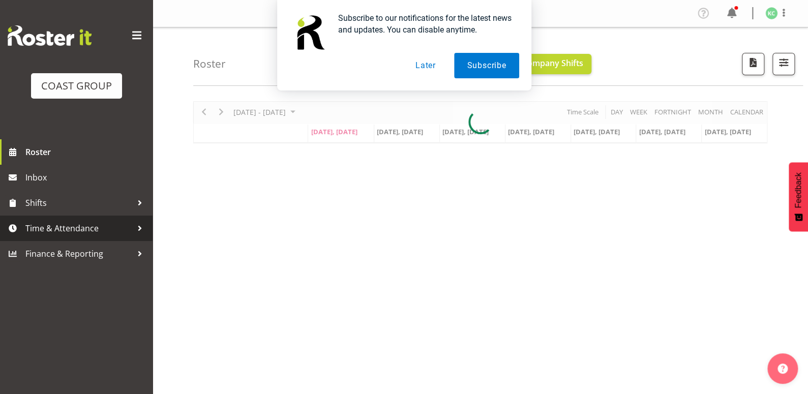
click at [85, 235] on span "Time & Attendance" at bounding box center [78, 228] width 107 height 15
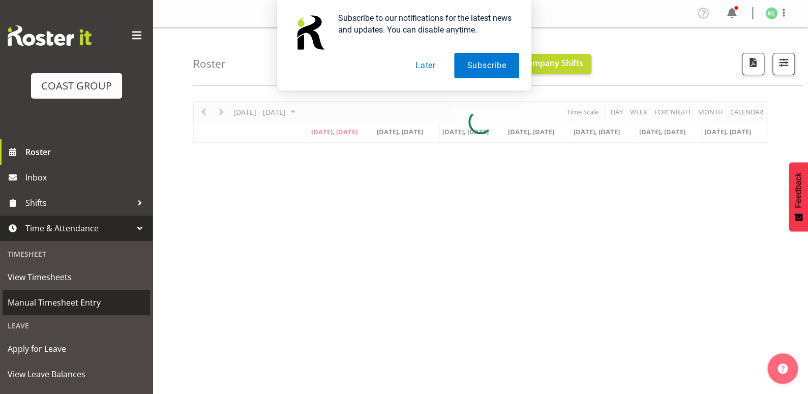
click at [70, 295] on span "Manual Timesheet Entry" at bounding box center [76, 302] width 137 height 15
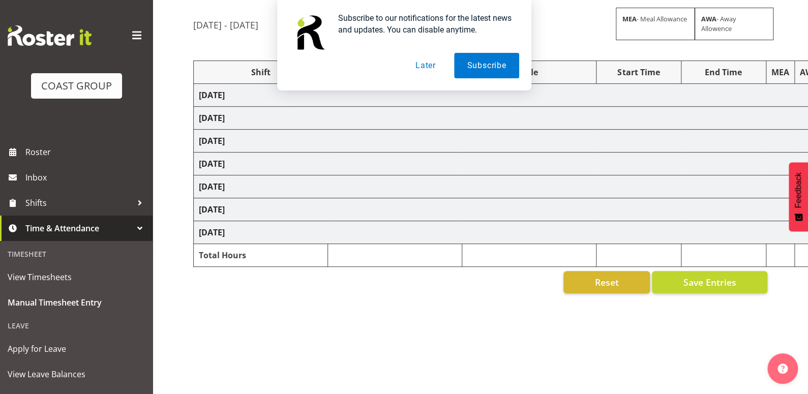
scroll to position [95, 0]
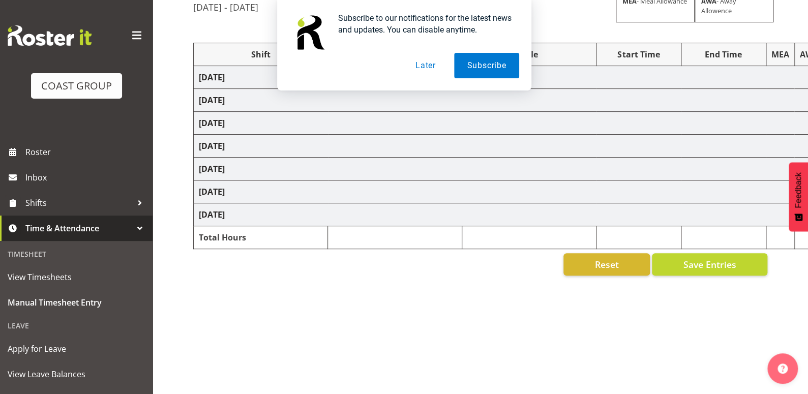
select select "16481"
select select "1881"
select select "16481"
select select "1881"
select select
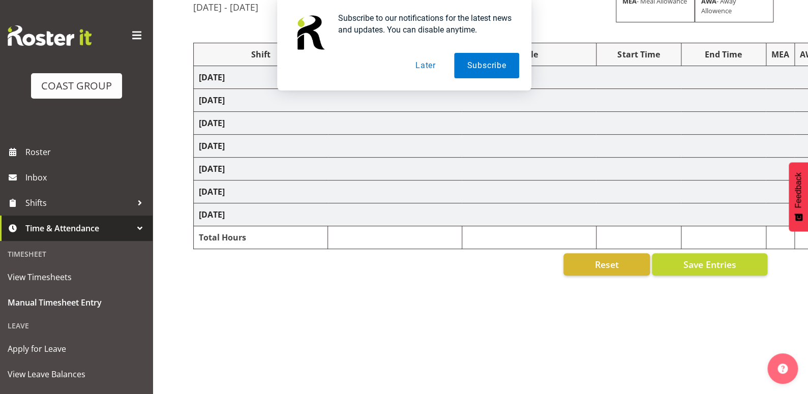
select select "69"
select select
select select "69"
select select
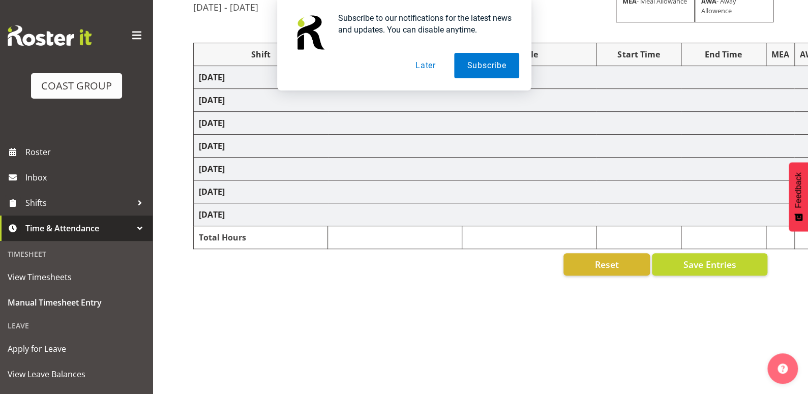
select select
select select "69"
select select
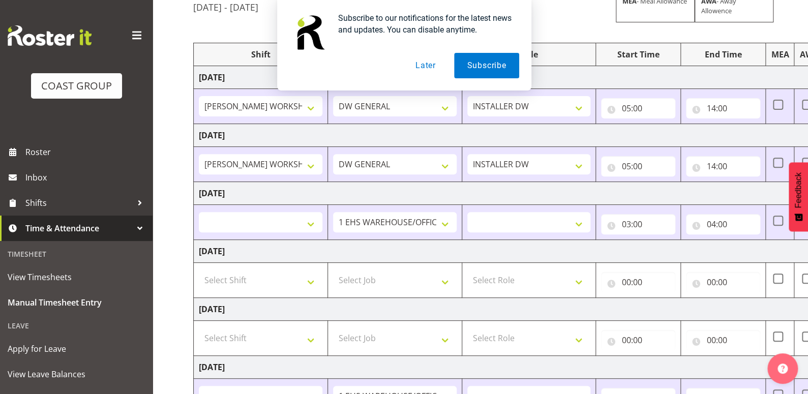
click at [424, 63] on button "Later" at bounding box center [426, 65] width 46 height 25
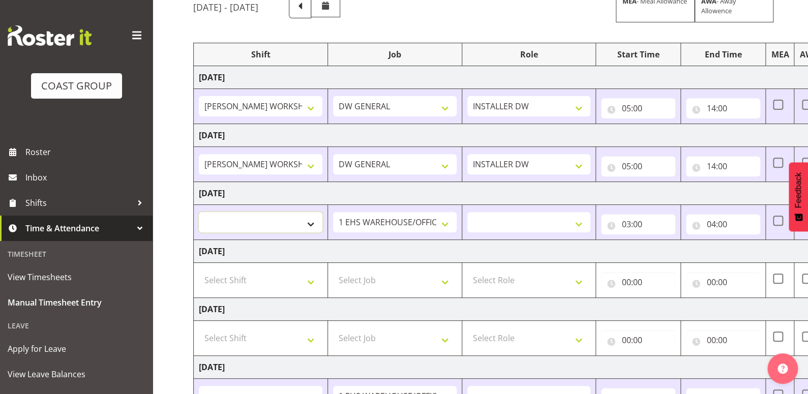
click at [291, 218] on select "AKL SIGN ADMIN1 (LEAVE ALONE, DONT MAKE INACTIVE) DW ACCOUNT MANAGERS DW AKL PR…" at bounding box center [261, 222] width 124 height 20
select select "16481"
click at [199, 212] on select "AKL SIGN ADMIN1 (LEAVE ALONE, DONT MAKE INACTIVE) DW ACCOUNT MANAGERS DW AKL PR…" at bounding box center [261, 222] width 124 height 20
select select
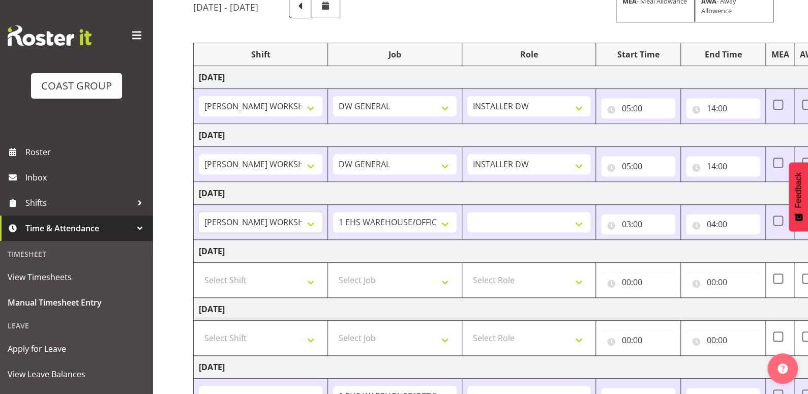
select select
click at [365, 220] on select "1 Carlton Events 1 Carlton Hamilton 1 Carlton Wellington 1 EHS WAREHOUSE/OFFICE…" at bounding box center [395, 222] width 124 height 20
select select "1881"
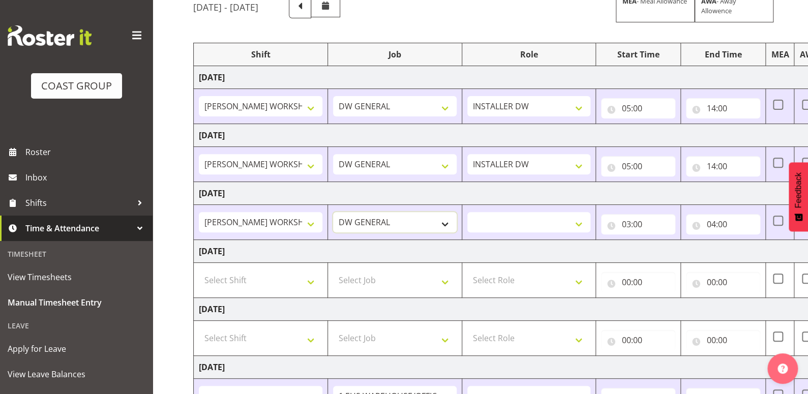
click at [333, 212] on select "1 Carlton Events 1 Carlton Hamilton 1 Carlton Wellington 1 EHS WAREHOUSE/OFFICE…" at bounding box center [395, 222] width 124 height 20
select select
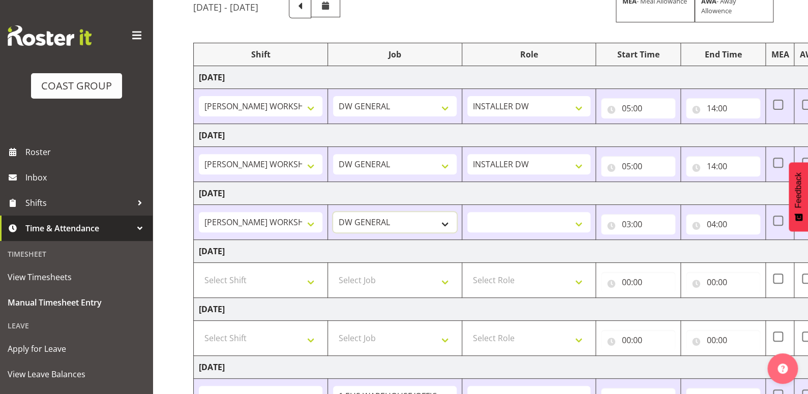
select select
drag, startPoint x: 494, startPoint y: 223, endPoint x: 497, endPoint y: 229, distance: 7.1
click at [494, 223] on select "INSTALLER DW" at bounding box center [530, 222] width 124 height 20
select select "219"
click at [468, 212] on select "INSTALLER DW" at bounding box center [530, 222] width 124 height 20
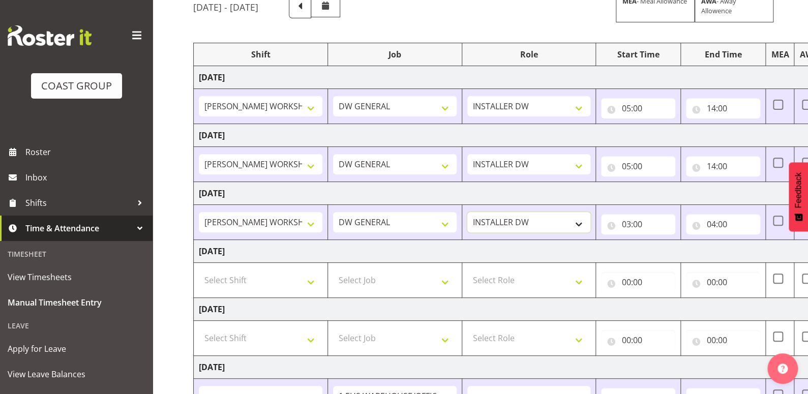
select select
click at [629, 225] on input "03:00" at bounding box center [638, 224] width 74 height 20
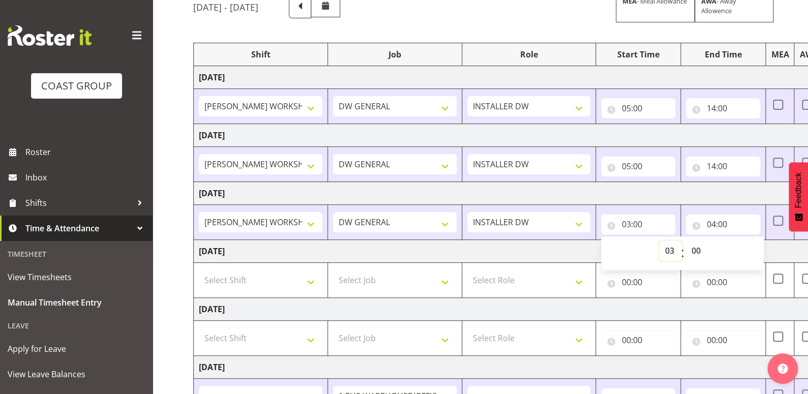
click at [671, 251] on select "00 01 02 03 04 05 06 07 08 09 10 11 12 13 14 15 16 17 18 19 20 21 22 23" at bounding box center [670, 251] width 23 height 20
select select "5"
click at [659, 241] on select "00 01 02 03 04 05 06 07 08 09 10 11 12 13 14 15 16 17 18 19 20 21 22 23" at bounding box center [670, 251] width 23 height 20
type input "05:00"
select select
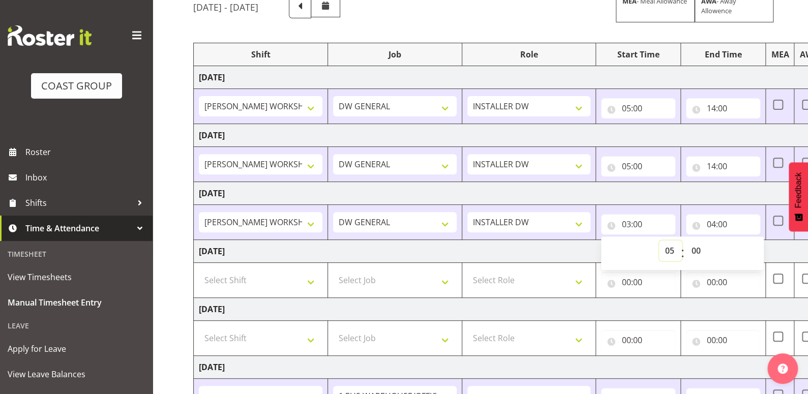
select select
click at [715, 225] on input "04:00" at bounding box center [723, 224] width 74 height 20
click at [758, 249] on select "00 01 02 03 04 05 06 07 08 09 10 11 12 13 14 15 16 17 18 19 20 21 22 23" at bounding box center [755, 251] width 23 height 20
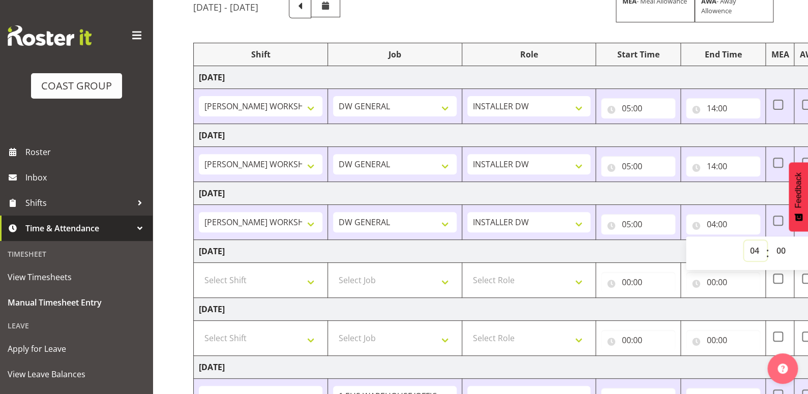
select select "15"
click at [744, 241] on select "00 01 02 03 04 05 06 07 08 09 10 11 12 13 14 15 16 17 18 19 20 21 22 23" at bounding box center [755, 251] width 23 height 20
type input "15:00"
select select
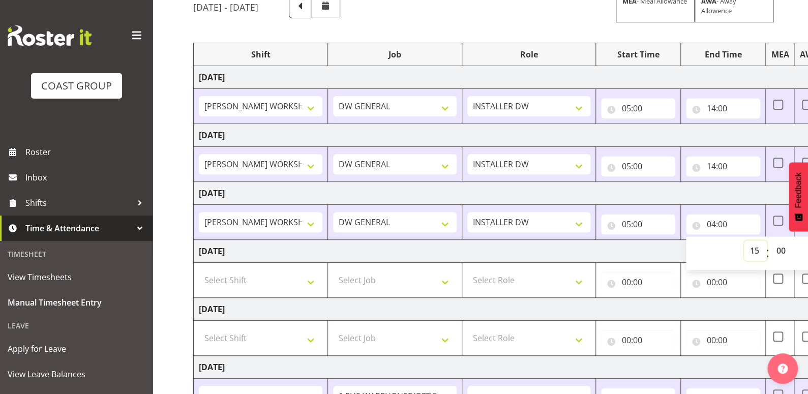
select select
click at [783, 254] on select "00 01 02 03 04 05 06 07 08 09 10 11 12 13 14 15 16 17 18 19 20 21 22 23 24 25 2…" at bounding box center [782, 251] width 23 height 20
select select "30"
click at [771, 241] on select "00 01 02 03 04 05 06 07 08 09 10 11 12 13 14 15 16 17 18 19 20 21 22 23 24 25 2…" at bounding box center [782, 251] width 23 height 20
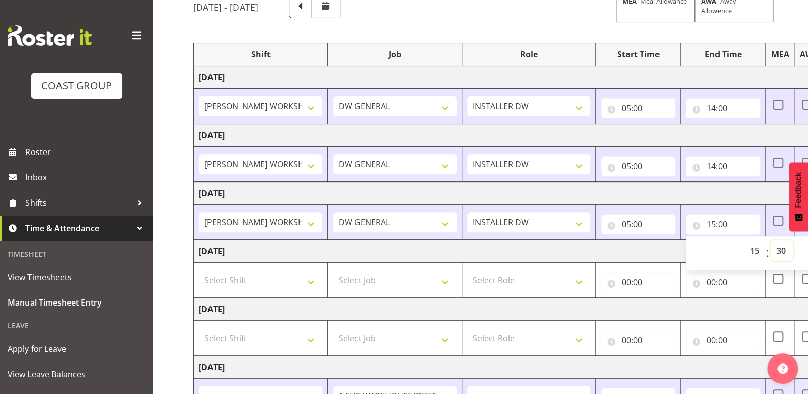
type input "15:30"
select select
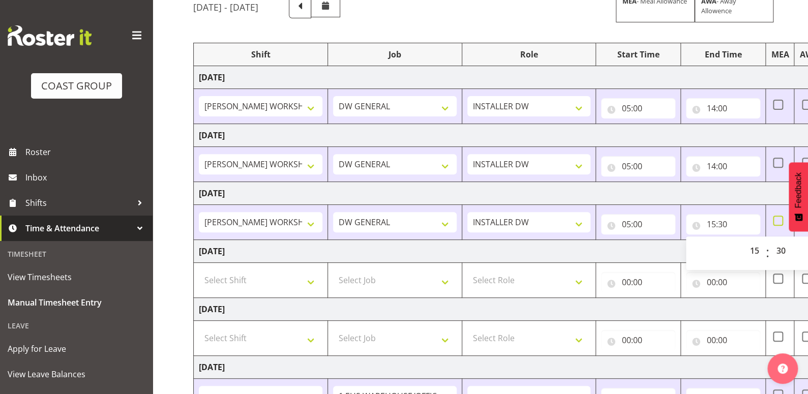
click at [778, 218] on span at bounding box center [778, 221] width 10 height 10
click at [778, 218] on input "checkbox" at bounding box center [776, 221] width 7 height 7
checkbox input "true"
select select
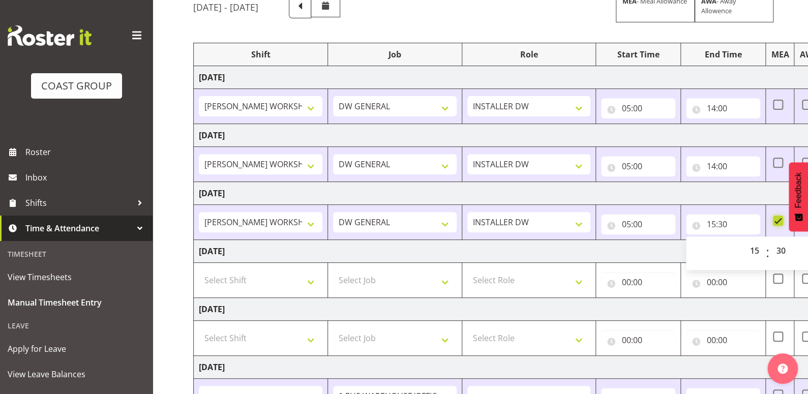
select select
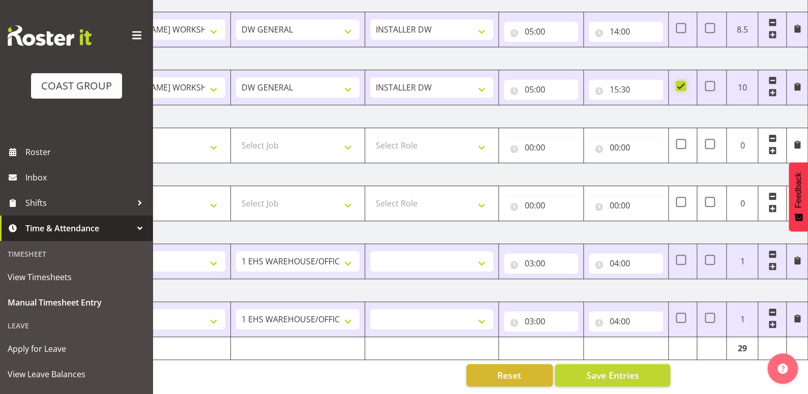
scroll to position [0, 0]
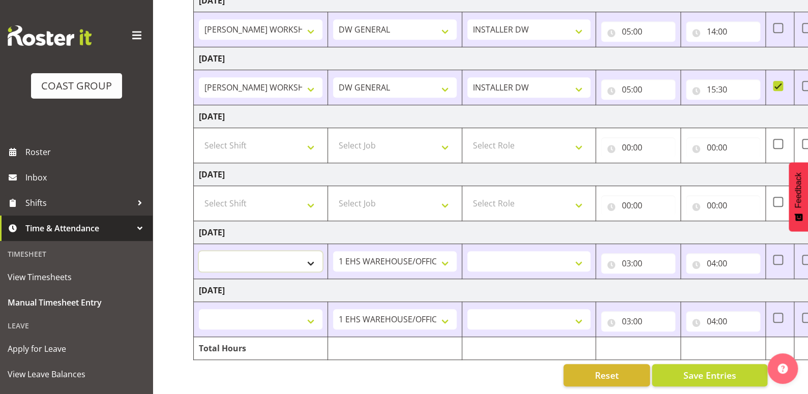
click at [316, 253] on select "AKL SIGN ADMIN1 (LEAVE ALONE, DONT MAKE INACTIVE) DW ACCOUNT MANAGERS DW AKL PR…" at bounding box center [261, 261] width 124 height 20
select select "16481"
click at [199, 251] on select "AKL SIGN ADMIN1 (LEAVE ALONE, DONT MAKE INACTIVE) DW ACCOUNT MANAGERS DW AKL PR…" at bounding box center [261, 261] width 124 height 20
select select
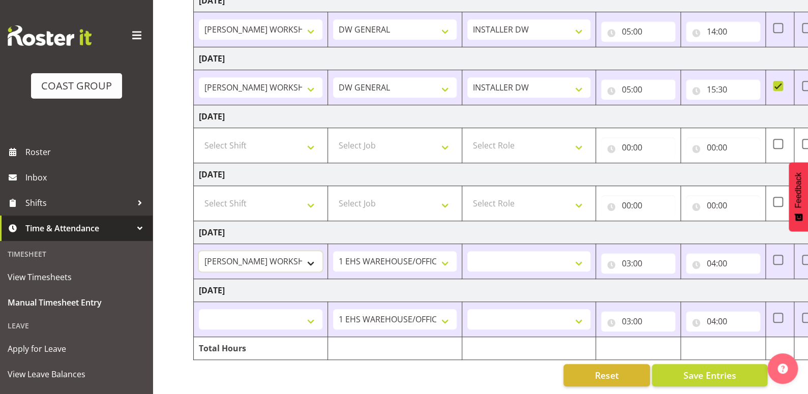
select select
click at [353, 256] on select "1 Carlton Events 1 Carlton Hamilton 1 Carlton Wellington 1 EHS WAREHOUSE/OFFICE…" at bounding box center [395, 261] width 124 height 20
select select "1881"
click at [333, 251] on select "1 Carlton Events 1 Carlton Hamilton 1 Carlton Wellington 1 EHS WAREHOUSE/OFFICE…" at bounding box center [395, 261] width 124 height 20
select select
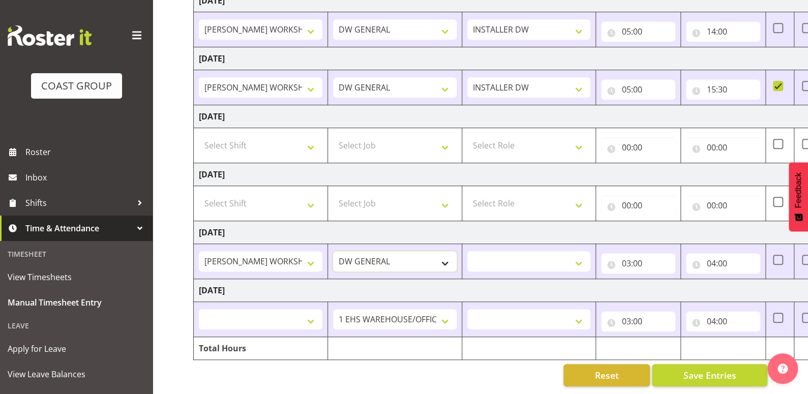
select select
click at [534, 259] on select "INSTALLER DW" at bounding box center [530, 261] width 124 height 20
select select "219"
click at [468, 251] on select "INSTALLER DW" at bounding box center [530, 261] width 124 height 20
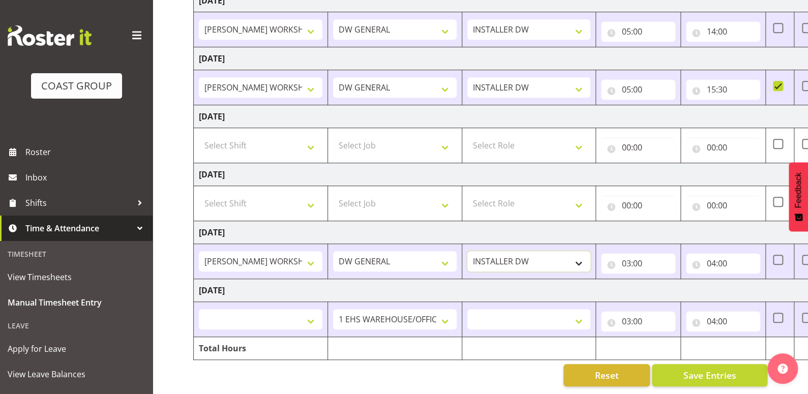
select select
click at [627, 253] on input "03:00" at bounding box center [638, 263] width 74 height 20
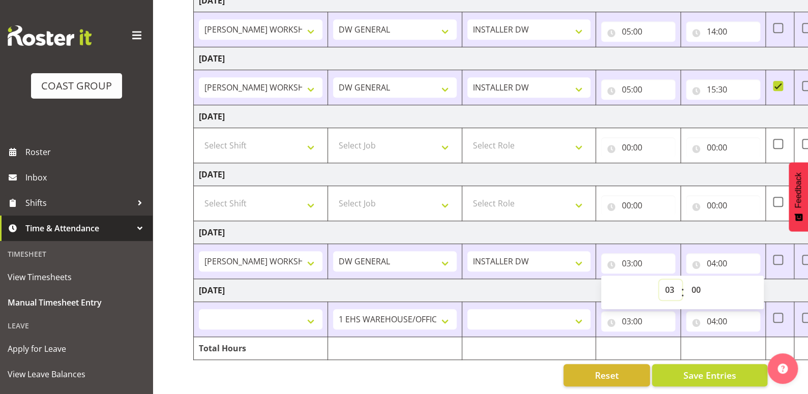
click at [672, 281] on select "00 01 02 03 04 05 06 07 08 09 10 11 12 13 14 15 16 17 18 19 20 21 22 23" at bounding box center [670, 290] width 23 height 20
select select "5"
click at [659, 280] on select "00 01 02 03 04 05 06 07 08 09 10 11 12 13 14 15 16 17 18 19 20 21 22 23" at bounding box center [670, 290] width 23 height 20
type input "05:00"
select select
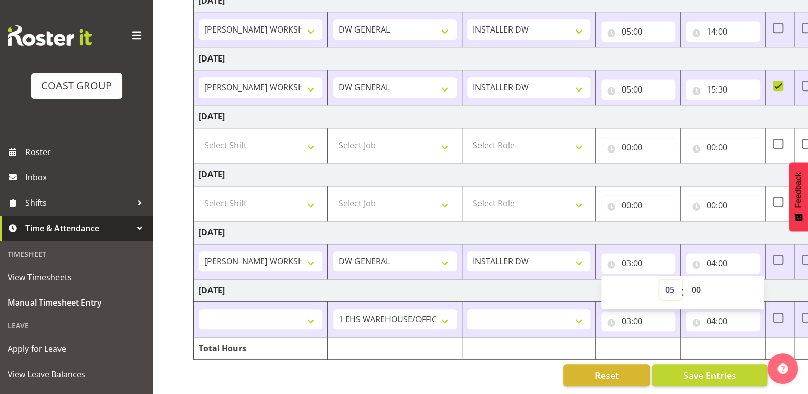
select select
click at [714, 256] on input "04:00" at bounding box center [723, 263] width 74 height 20
click at [749, 280] on select "00 01 02 03 04 05 06 07 08 09 10 11 12 13 14 15 16 17 18 19 20 21 22 23" at bounding box center [755, 290] width 23 height 20
select select "15"
click at [744, 280] on select "00 01 02 03 04 05 06 07 08 09 10 11 12 13 14 15 16 17 18 19 20 21 22 23" at bounding box center [755, 290] width 23 height 20
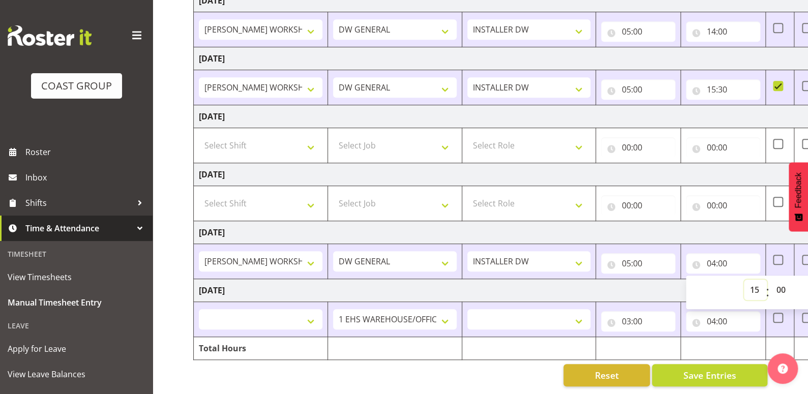
type input "15:00"
select select
click at [782, 284] on select "00 01 02 03 04 05 06 07 08 09 10 11 12 13 14 15 16 17 18 19 20 21 22 23 24 25 2…" at bounding box center [782, 290] width 23 height 20
select select "30"
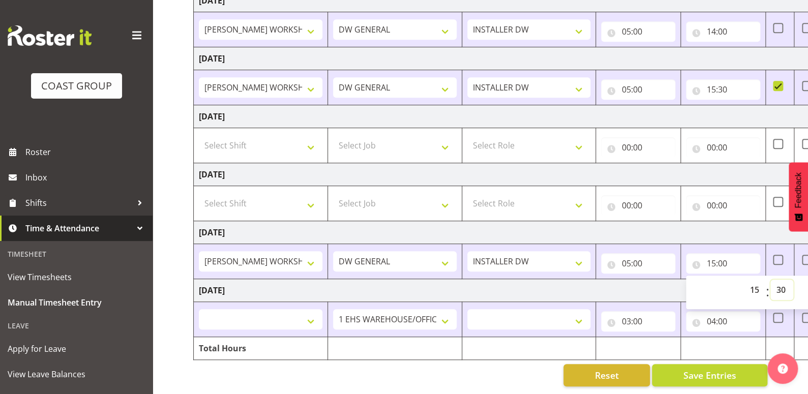
click at [771, 280] on select "00 01 02 03 04 05 06 07 08 09 10 11 12 13 14 15 16 17 18 19 20 21 22 23 24 25 2…" at bounding box center [782, 290] width 23 height 20
type input "15:30"
select select
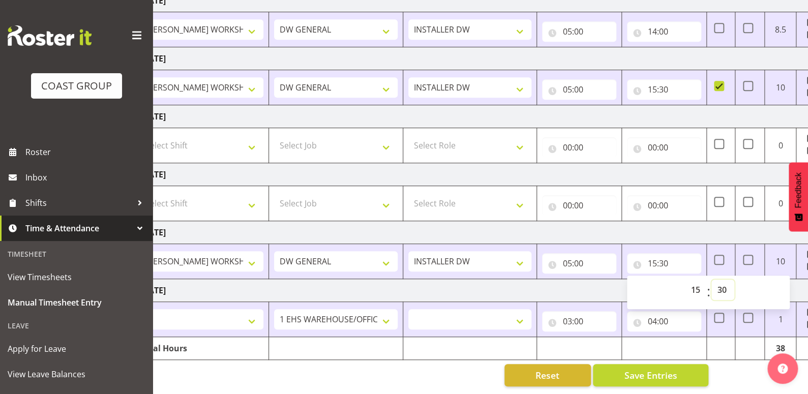
scroll to position [0, 97]
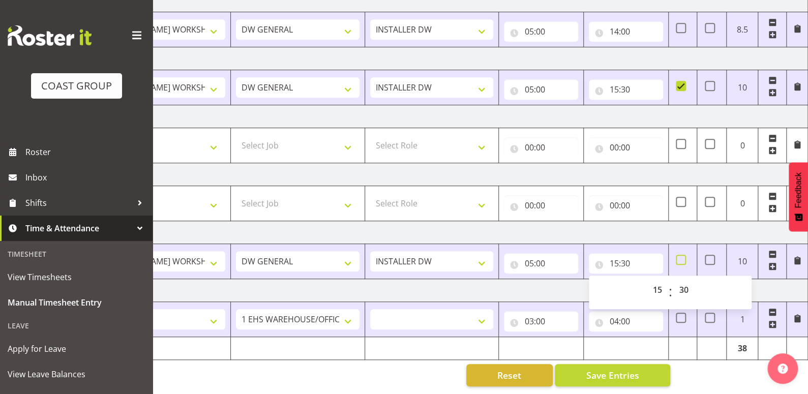
click at [681, 255] on span at bounding box center [681, 260] width 10 height 10
click at [681, 257] on input "checkbox" at bounding box center [679, 260] width 7 height 7
checkbox input "true"
select select
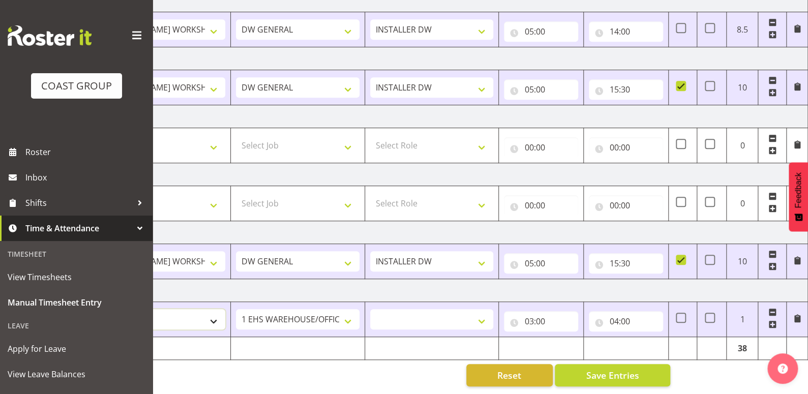
click at [209, 315] on select "AKL SIGN ADMIN1 (LEAVE ALONE, DONT MAKE INACTIVE) DW ACCOUNT MANAGERS DW AKL PR…" at bounding box center [164, 319] width 124 height 20
select select "16481"
click at [102, 309] on select "AKL SIGN ADMIN1 (LEAVE ALONE, DONT MAKE INACTIVE) DW ACCOUNT MANAGERS DW AKL PR…" at bounding box center [164, 319] width 124 height 20
select select
click at [267, 311] on select "1 Carlton Events 1 Carlton Hamilton 1 Carlton Wellington 1 EHS WAREHOUSE/OFFICE…" at bounding box center [298, 319] width 124 height 20
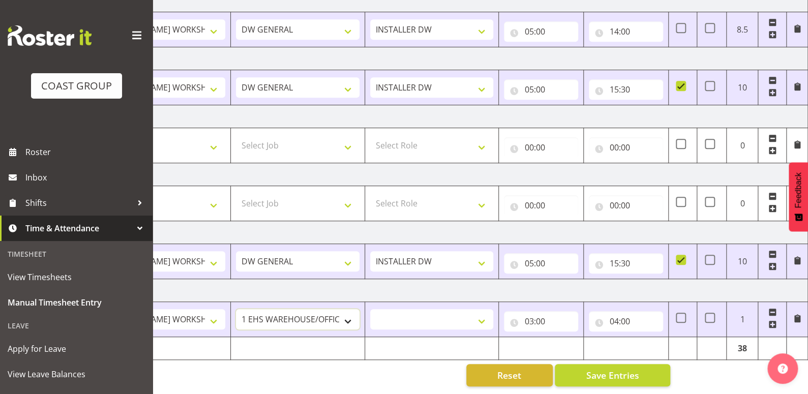
select select "1881"
click at [236, 309] on select "1 Carlton Events 1 Carlton Hamilton 1 Carlton Wellington 1 EHS WAREHOUSE/OFFICE…" at bounding box center [298, 319] width 124 height 20
drag, startPoint x: 385, startPoint y: 313, endPoint x: 397, endPoint y: 321, distance: 14.4
click at [385, 313] on select "INSTALLER DW" at bounding box center [432, 319] width 124 height 20
select select "219"
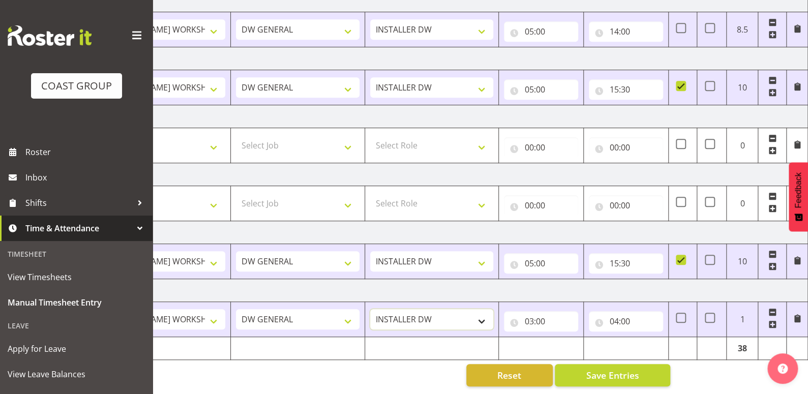
click at [370, 309] on select "INSTALLER DW" at bounding box center [432, 319] width 124 height 20
click at [532, 314] on input "03:00" at bounding box center [541, 321] width 74 height 20
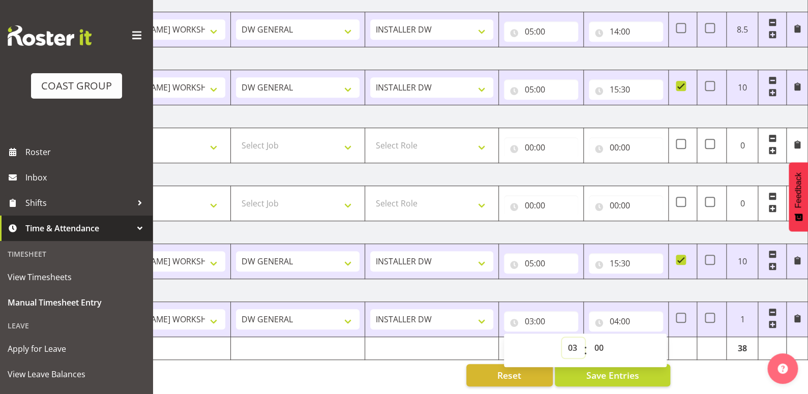
click at [574, 340] on select "00 01 02 03 04 05 06 07 08 09 10 11 12 13 14 15 16 17 18 19 20 21 22 23" at bounding box center [573, 348] width 23 height 20
select select "5"
click at [562, 338] on select "00 01 02 03 04 05 06 07 08 09 10 11 12 13 14 15 16 17 18 19 20 21 22 23" at bounding box center [573, 348] width 23 height 20
type input "05:00"
click at [616, 314] on input "04:00" at bounding box center [626, 321] width 74 height 20
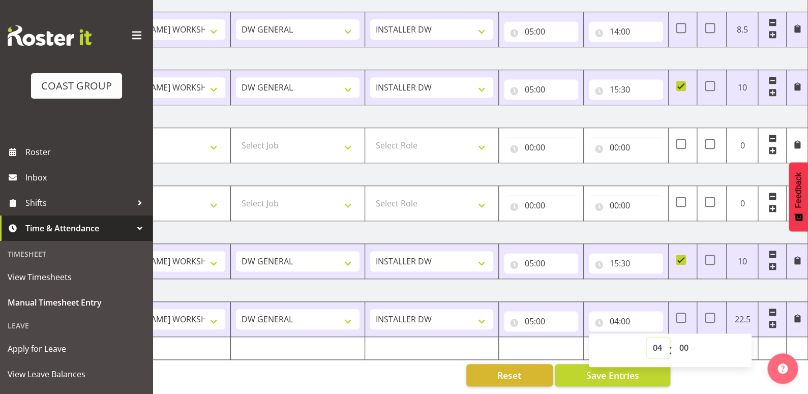
drag, startPoint x: 660, startPoint y: 342, endPoint x: 658, endPoint y: 336, distance: 5.8
click at [660, 342] on select "00 01 02 03 04 05 06 07 08 09 10 11 12 13 14 15 16 17 18 19 20 21 22 23" at bounding box center [658, 348] width 23 height 20
select select "15"
click at [647, 338] on select "00 01 02 03 04 05 06 07 08 09 10 11 12 13 14 15 16 17 18 19 20 21 22 23" at bounding box center [658, 348] width 23 height 20
type input "15:00"
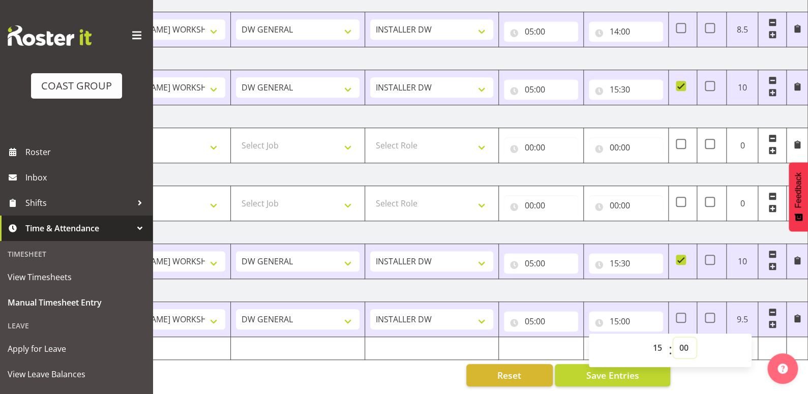
click at [684, 338] on select "00 01 02 03 04 05 06 07 08 09 10 11 12 13 14 15 16 17 18 19 20 21 22 23 24 25 2…" at bounding box center [685, 348] width 23 height 20
select select "30"
click at [674, 338] on select "00 01 02 03 04 05 06 07 08 09 10 11 12 13 14 15 16 17 18 19 20 21 22 23 24 25 2…" at bounding box center [685, 348] width 23 height 20
type input "15:30"
click at [681, 313] on span at bounding box center [681, 318] width 10 height 10
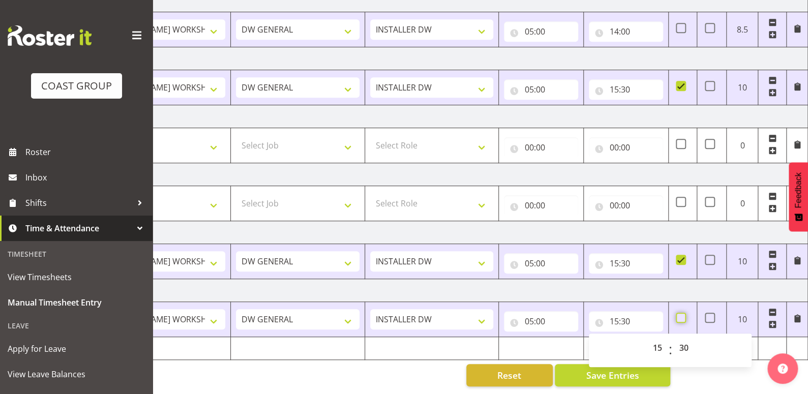
click at [681, 315] on input "checkbox" at bounding box center [679, 318] width 7 height 7
checkbox input "true"
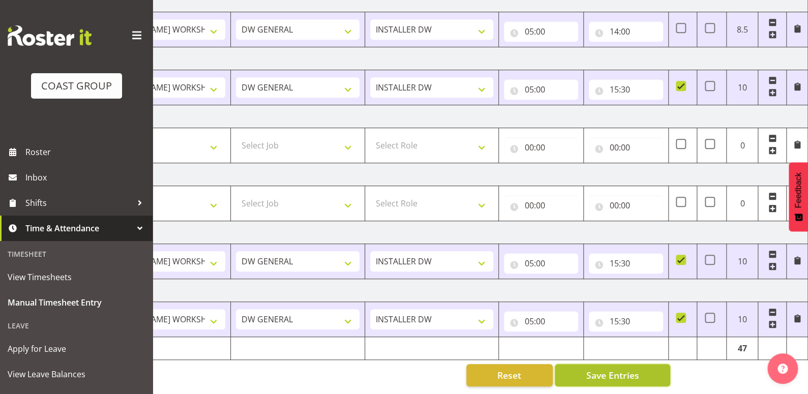
click at [632, 369] on span "Save Entries" at bounding box center [612, 375] width 53 height 13
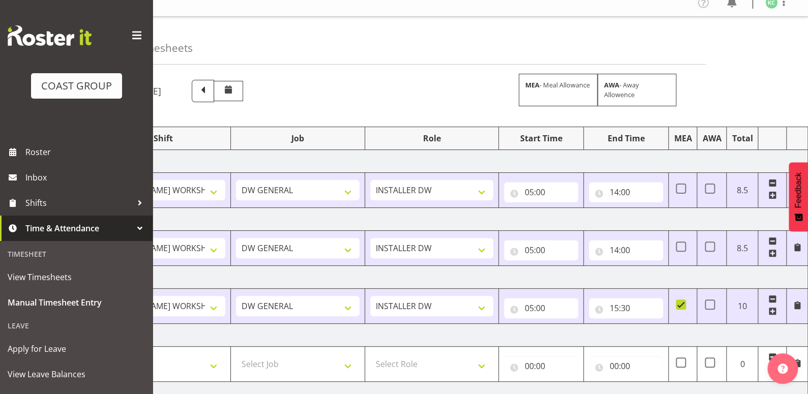
scroll to position [0, 0]
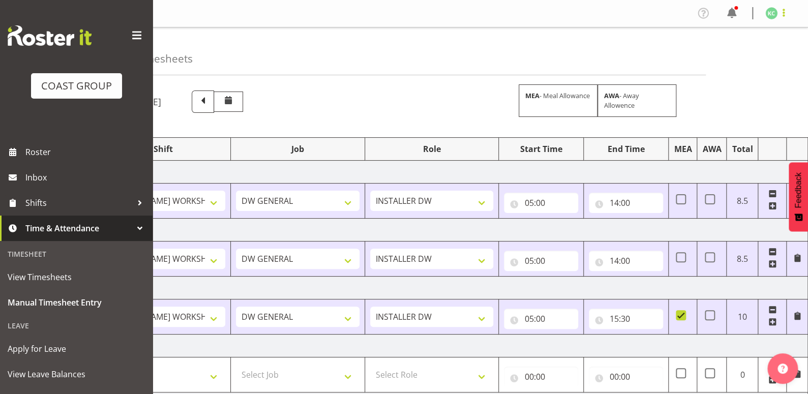
click at [782, 12] on span at bounding box center [784, 13] width 12 height 12
click at [746, 52] on link "Log Out" at bounding box center [741, 53] width 98 height 18
